Goal: Navigation & Orientation: Find specific page/section

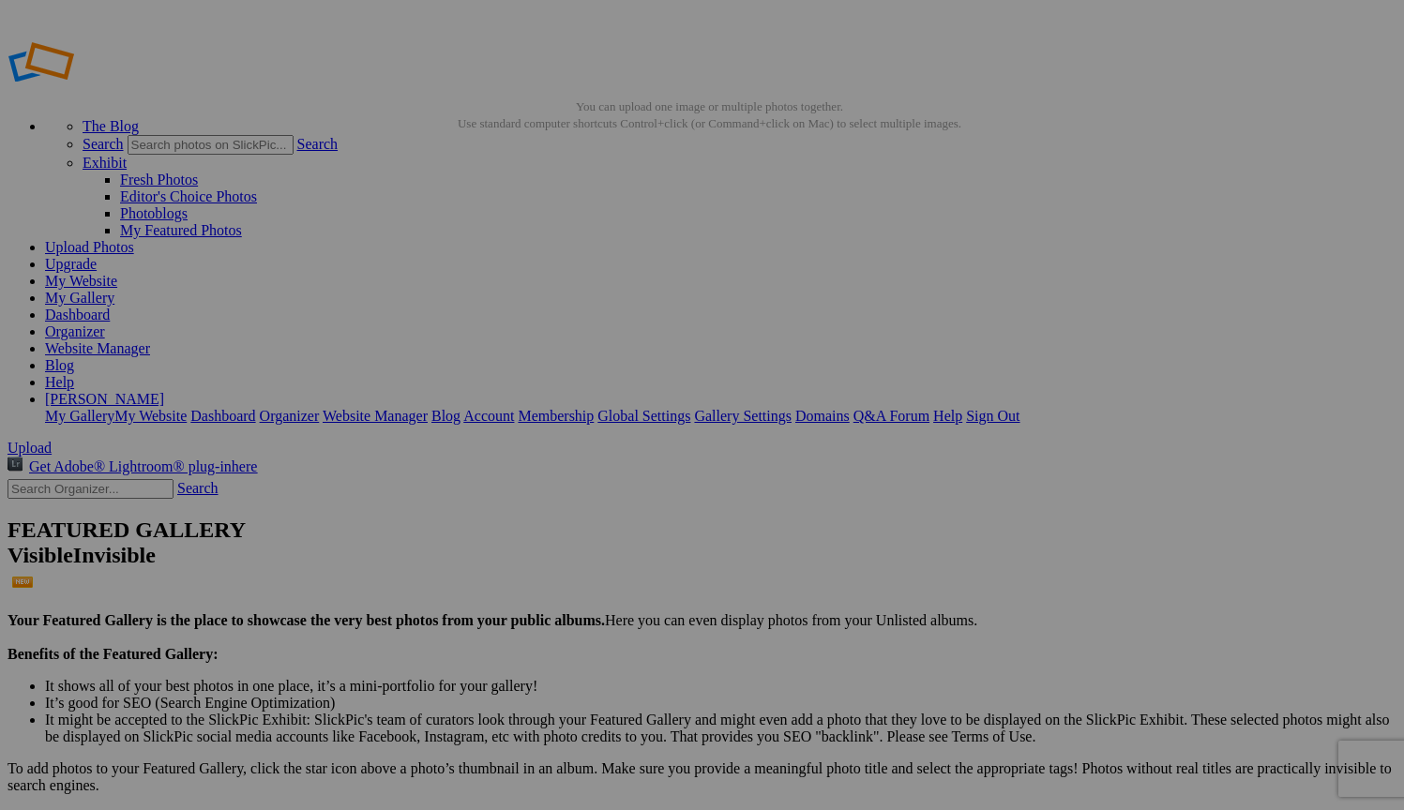
click at [150, 340] on link "Website Manager" at bounding box center [97, 348] width 105 height 16
click at [117, 273] on link "My Website" at bounding box center [81, 281] width 72 height 16
click at [150, 340] on link "Website Manager" at bounding box center [97, 348] width 105 height 16
